Goal: Information Seeking & Learning: Learn about a topic

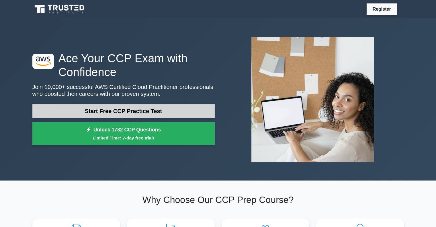
click at [174, 107] on link "Start Free CCP Practice Test" at bounding box center [123, 111] width 182 height 14
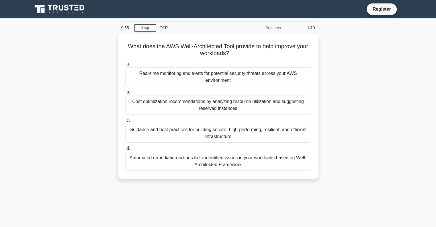
click at [148, 23] on div "9:55 Stop CCP Beginner 1/10" at bounding box center [218, 27] width 201 height 11
click at [151, 28] on link "Stop" at bounding box center [144, 27] width 21 height 7
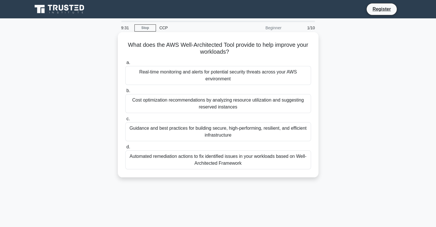
click at [263, 136] on div "Guidance and best practices for building secure, high-performing, resilient, an…" at bounding box center [218, 131] width 186 height 19
click at [125, 121] on input "c. Guidance and best practices for building secure, high-performing, resilient,…" at bounding box center [125, 119] width 0 height 4
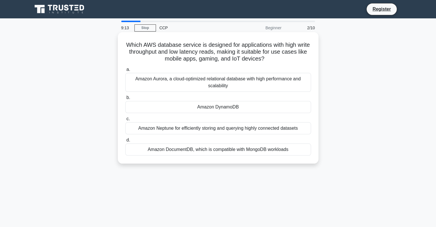
click at [267, 107] on div "Amazon DynamoDB" at bounding box center [218, 107] width 186 height 12
click at [125, 99] on input "b. Amazon DynamoDB" at bounding box center [125, 98] width 0 height 4
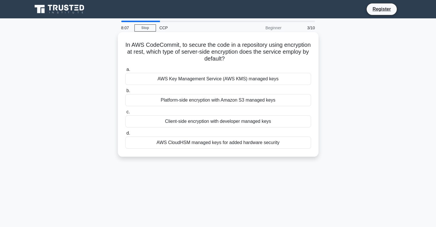
click at [272, 83] on div "AWS Key Management Service (AWS KMS) managed keys" at bounding box center [218, 79] width 186 height 12
click at [125, 71] on input "a. AWS Key Management Service (AWS KMS) managed keys" at bounding box center [125, 70] width 0 height 4
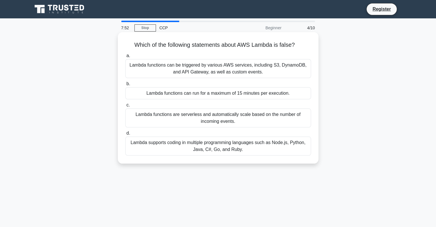
click at [272, 93] on div "Lambda functions can run for a maximum of 15 minutes per execution." at bounding box center [218, 93] width 186 height 12
click at [125, 86] on input "b. Lambda functions can run for a maximum of 15 minutes per execution." at bounding box center [125, 84] width 0 height 4
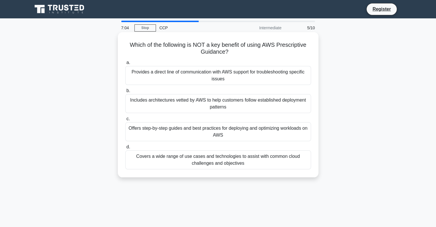
click at [266, 106] on div "Includes architectures vetted by AWS to help customers follow established deplo…" at bounding box center [218, 103] width 186 height 19
click at [125, 93] on input "b. Includes architectures vetted by AWS to help customers follow established de…" at bounding box center [125, 91] width 0 height 4
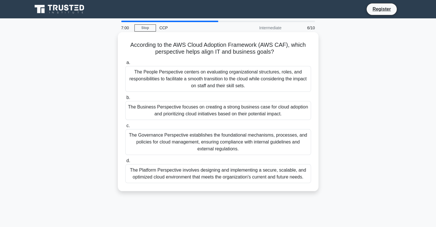
click at [275, 82] on div "The People Perspective centers on evaluating organizational structures, roles, …" at bounding box center [218, 79] width 186 height 26
click at [125, 64] on input "a. The People Perspective centers on evaluating organizational structures, role…" at bounding box center [125, 63] width 0 height 4
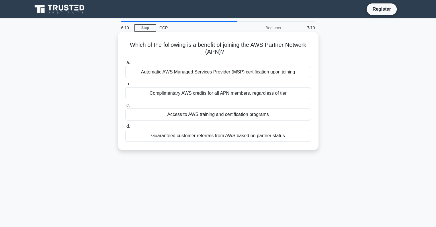
click at [285, 73] on div "Automatic AWS Managed Services Provider (MSP) certification upon joining" at bounding box center [218, 72] width 186 height 12
click at [125, 64] on input "a. Automatic AWS Managed Services Provider (MSP) certification upon joining" at bounding box center [125, 63] width 0 height 4
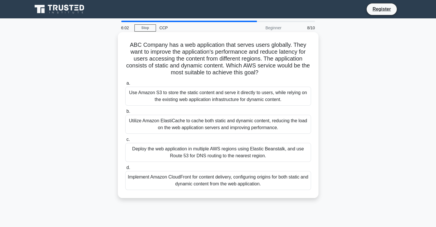
click at [281, 126] on div "Utilize Amazon ElastiCache to cache both static and dynamic content, reducing t…" at bounding box center [218, 124] width 186 height 19
click at [125, 113] on input "b. Utilize Amazon ElastiCache to cache both static and dynamic content, reducin…" at bounding box center [125, 111] width 0 height 4
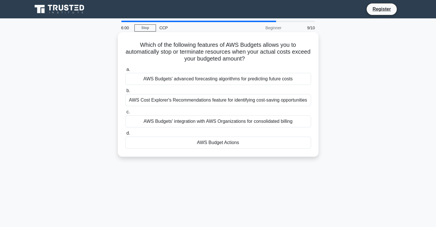
click at [281, 97] on div "AWS Cost Explorer's Recommendations feature for identifying cost-saving opportu…" at bounding box center [218, 100] width 186 height 12
click at [125, 93] on input "b. AWS Cost Explorer's Recommendations feature for identifying cost-saving oppo…" at bounding box center [125, 91] width 0 height 4
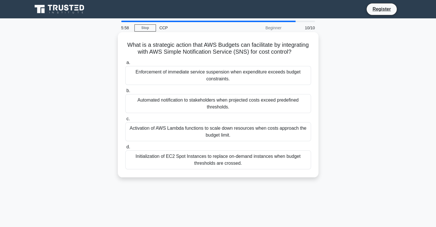
click at [277, 157] on div "Initialization of EC2 Spot Instances to replace on-demand instances when budget…" at bounding box center [218, 159] width 186 height 19
click at [125, 149] on input "d. Initialization of EC2 Spot Instances to replace on-demand instances when bud…" at bounding box center [125, 147] width 0 height 4
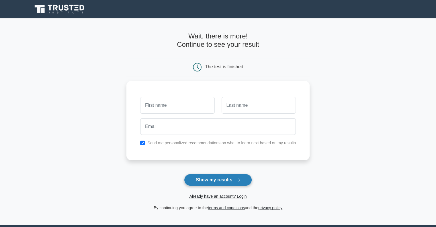
click at [245, 181] on button "Show my results" at bounding box center [218, 180] width 68 height 12
